Goal: Navigation & Orientation: Find specific page/section

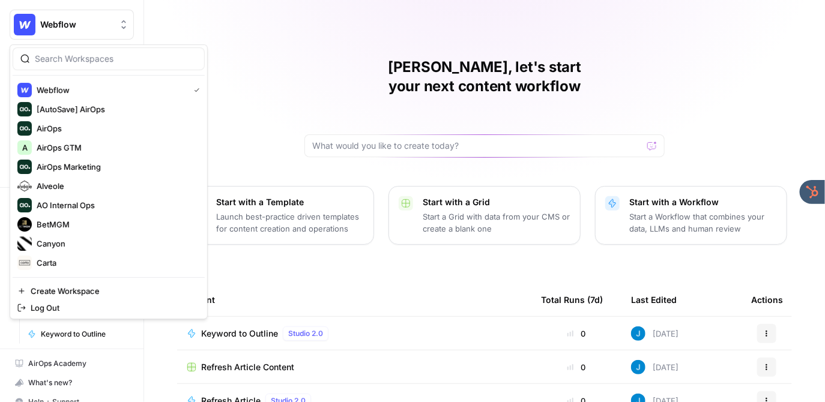
click at [104, 22] on span "Webflow" at bounding box center [76, 25] width 73 height 12
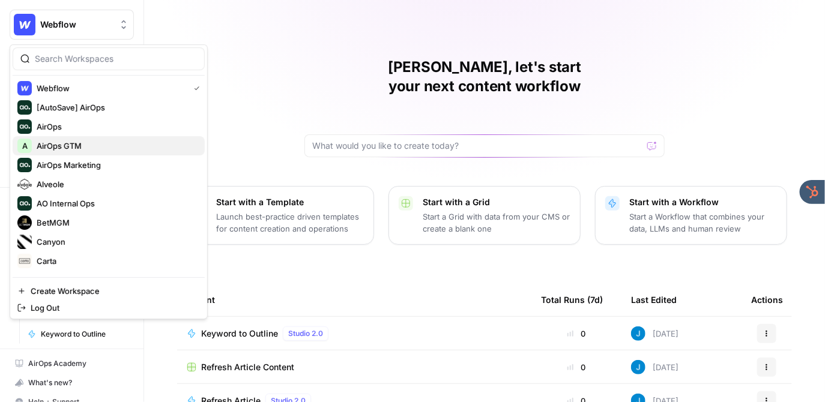
click at [84, 143] on span "AirOps GTM" at bounding box center [116, 146] width 158 height 12
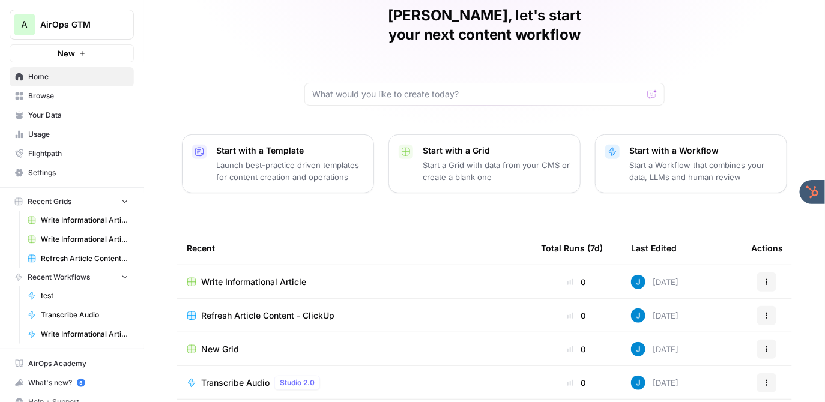
scroll to position [114, 0]
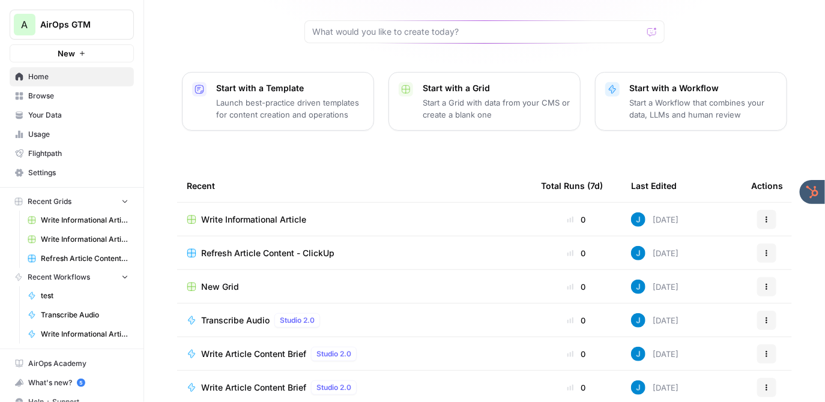
click at [269, 247] on span "Refresh Article Content - ClickUp" at bounding box center [267, 253] width 133 height 12
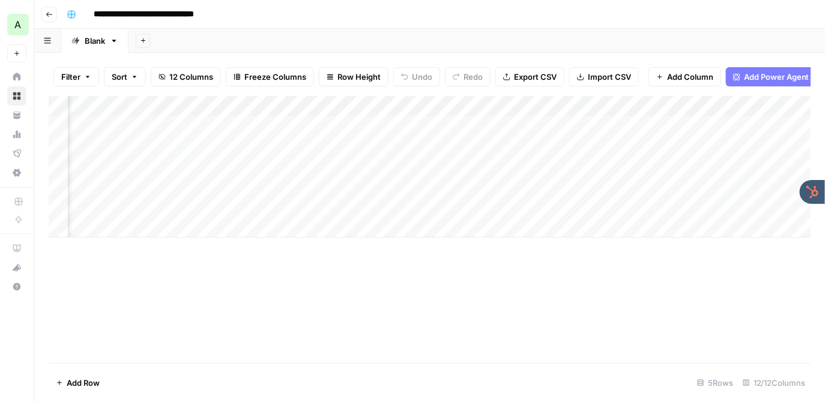
scroll to position [0, 384]
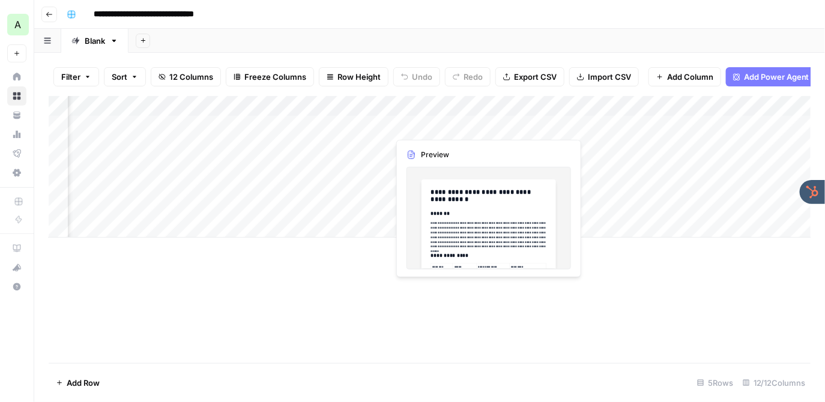
click at [428, 124] on div "Add Column" at bounding box center [430, 167] width 762 height 142
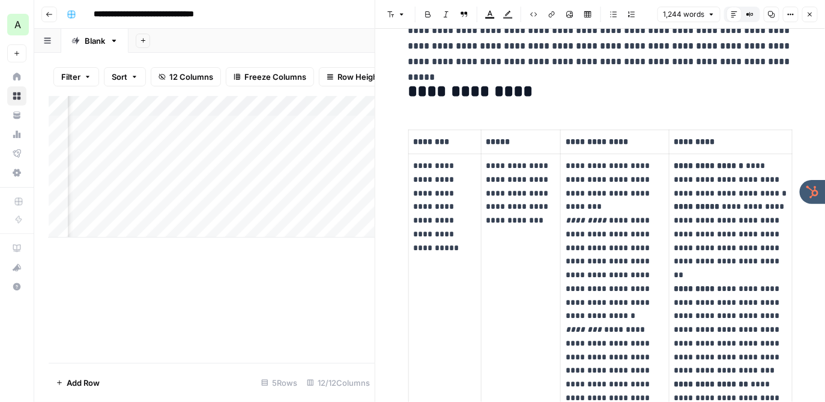
scroll to position [195, 0]
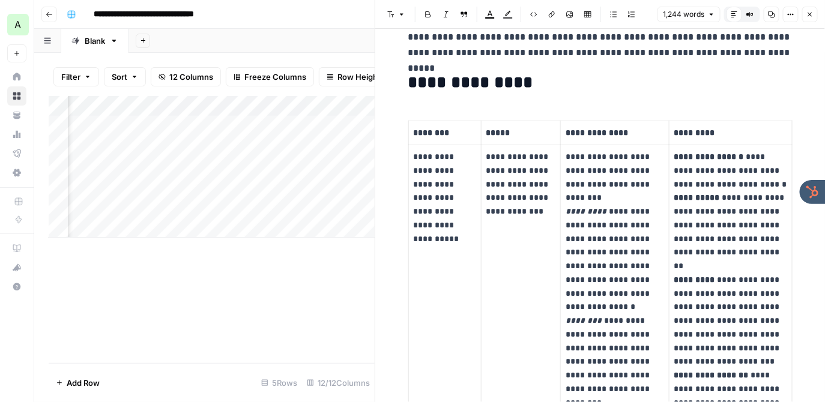
click at [810, 13] on icon "button" at bounding box center [809, 14] width 7 height 7
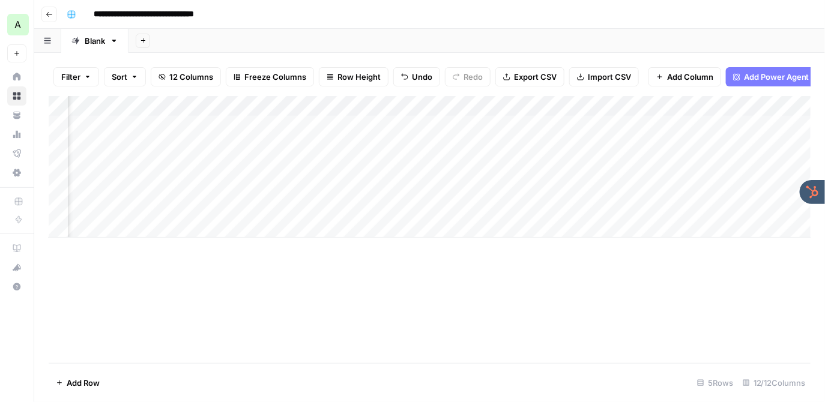
scroll to position [0, 555]
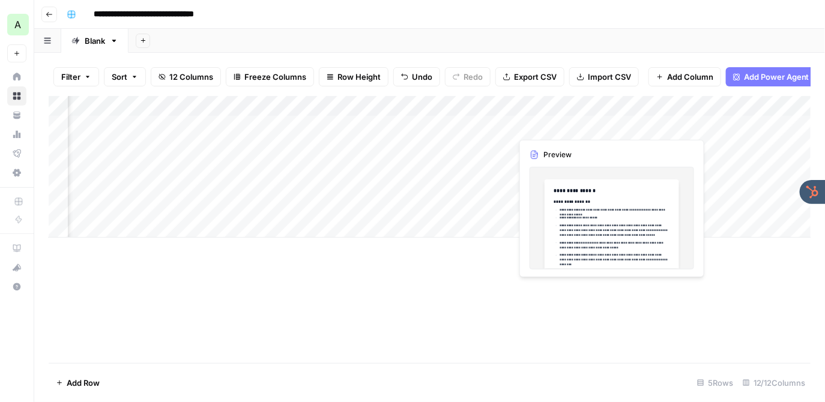
click at [552, 123] on div "Add Column" at bounding box center [430, 167] width 762 height 142
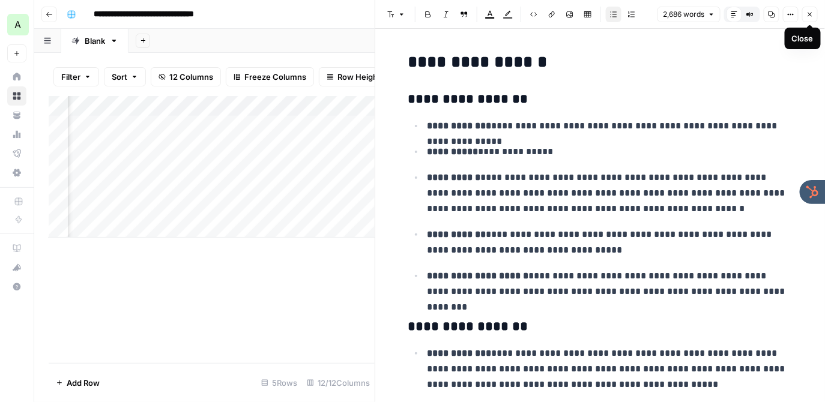
click at [812, 13] on icon "button" at bounding box center [809, 14] width 7 height 7
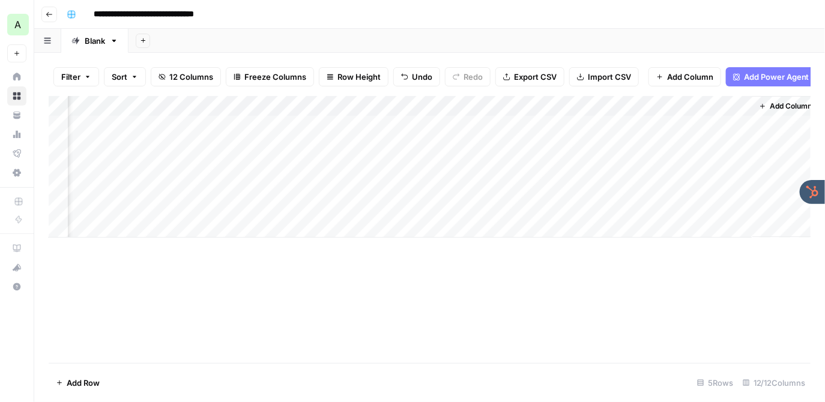
scroll to position [0, 1025]
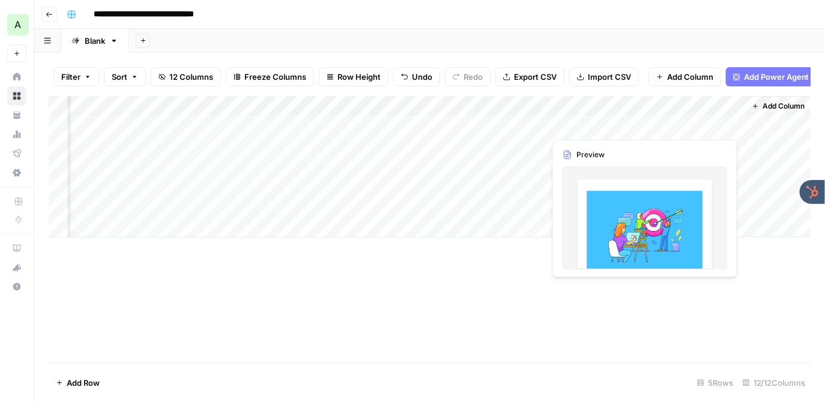
click at [676, 123] on div "Add Column" at bounding box center [430, 167] width 762 height 142
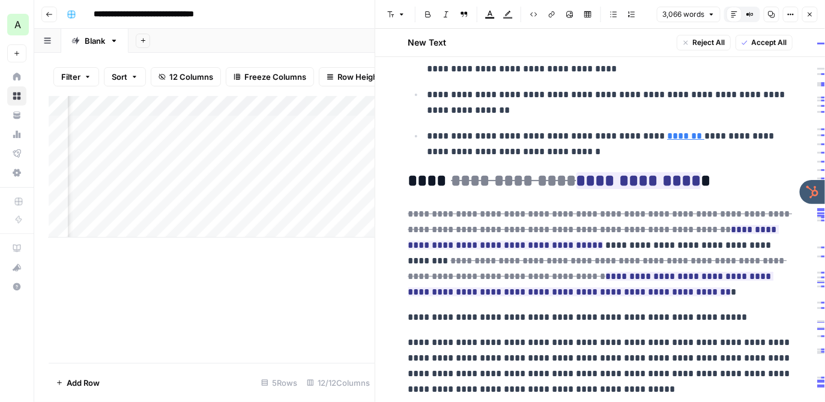
scroll to position [1360, 0]
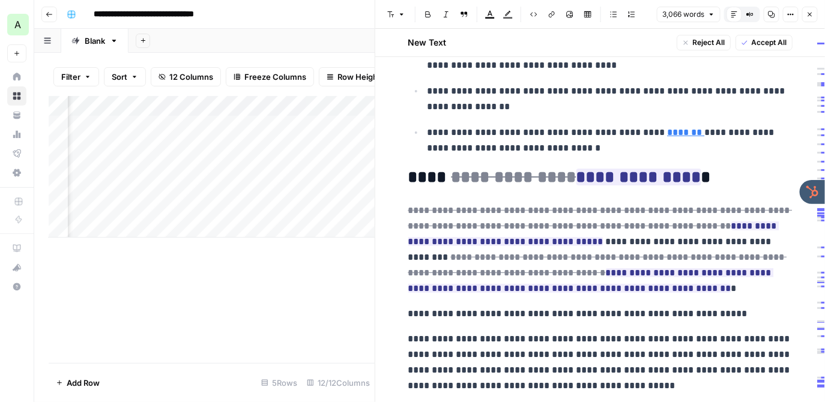
click at [808, 18] on button "Close" at bounding box center [810, 15] width 16 height 16
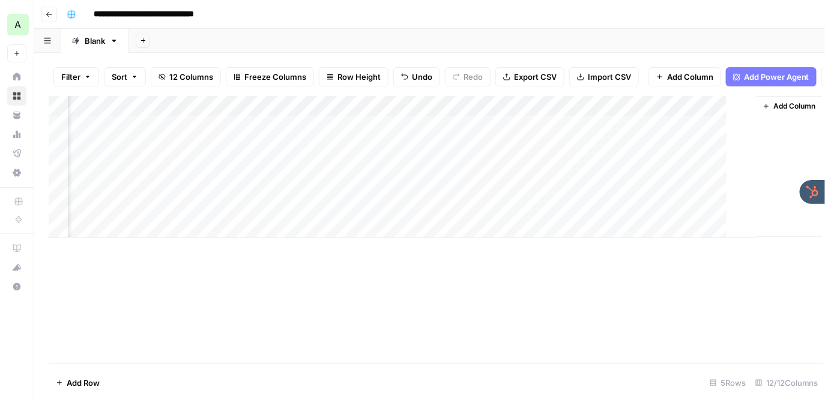
scroll to position [0, 1010]
click at [301, 7] on div "**********" at bounding box center [437, 14] width 751 height 19
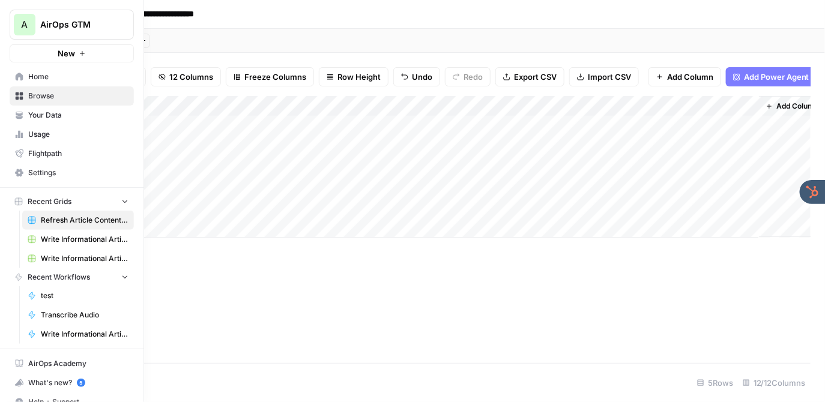
click at [40, 113] on span "Your Data" at bounding box center [78, 115] width 100 height 11
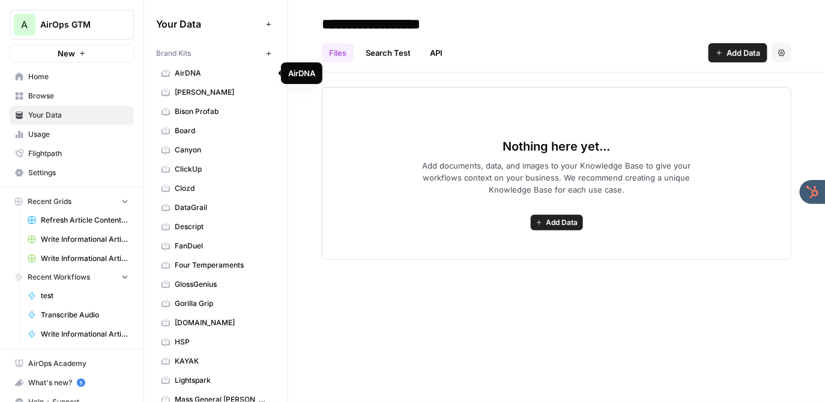
click at [224, 70] on span "AirDNA" at bounding box center [222, 73] width 95 height 11
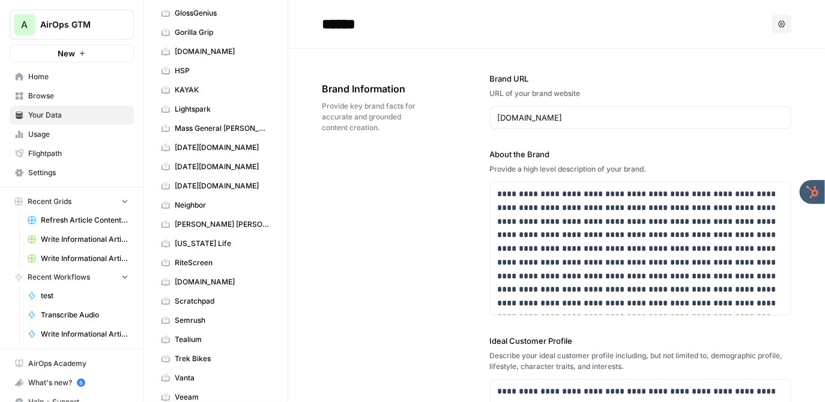
scroll to position [507, 0]
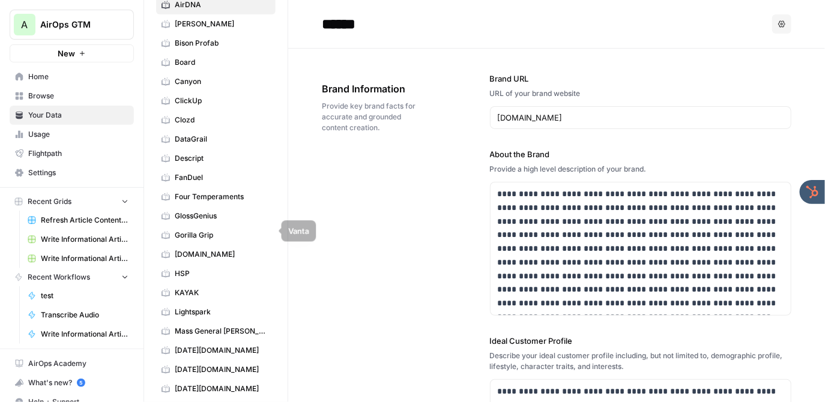
scroll to position [0, 0]
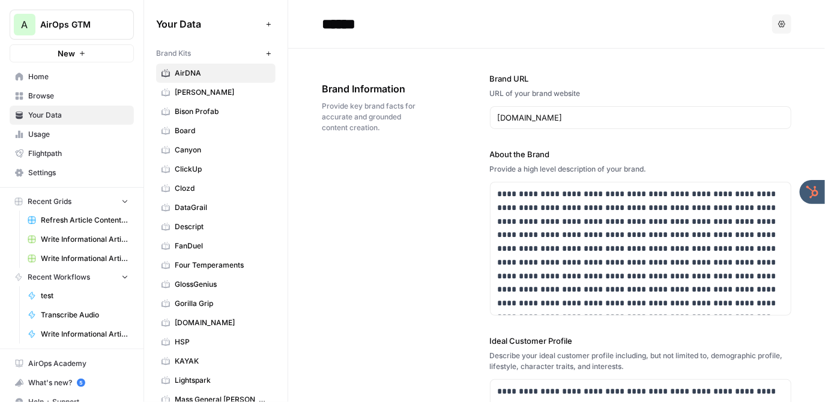
click at [415, 34] on input "******" at bounding box center [413, 24] width 192 height 24
click at [540, 37] on header "****** Options" at bounding box center [556, 24] width 537 height 49
click at [65, 94] on span "Browse" at bounding box center [78, 96] width 100 height 11
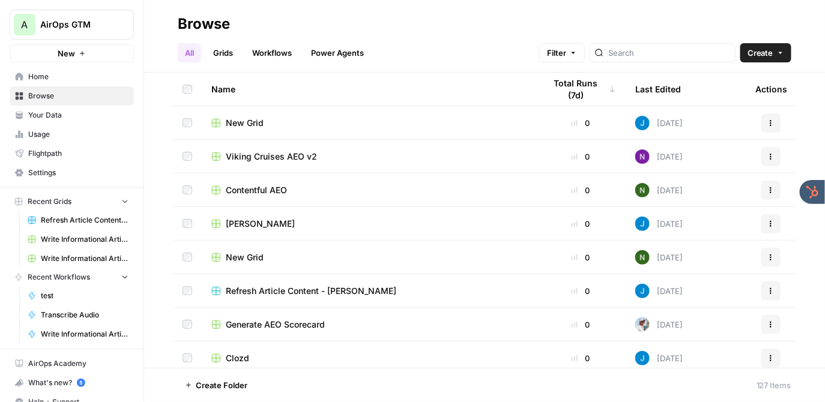
click at [226, 50] on link "Grids" at bounding box center [223, 52] width 34 height 19
